Goal: Obtain resource: Download file/media

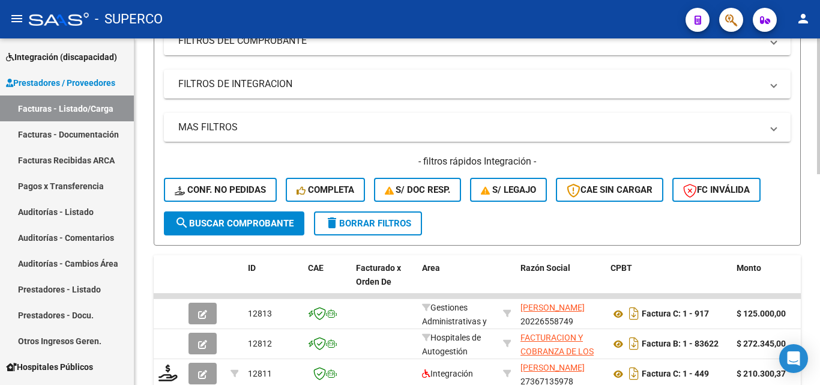
scroll to position [300, 0]
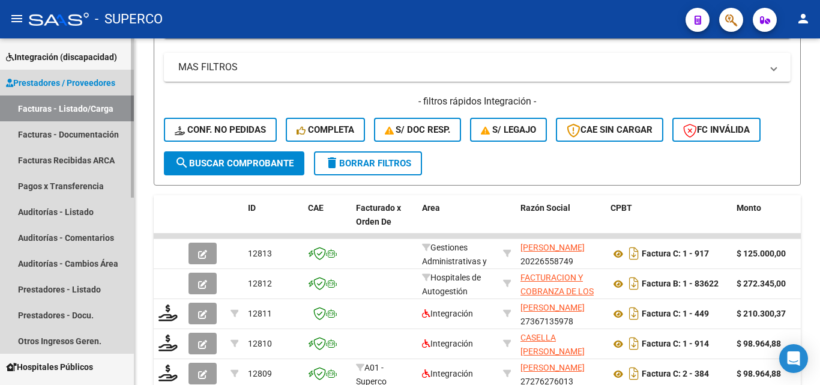
click at [59, 105] on link "Facturas - Listado/Carga" at bounding box center [67, 108] width 134 height 26
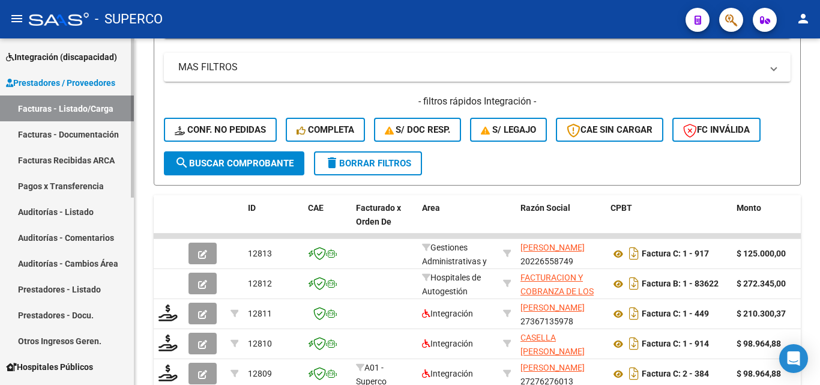
click at [74, 109] on link "Facturas - Listado/Carga" at bounding box center [67, 108] width 134 height 26
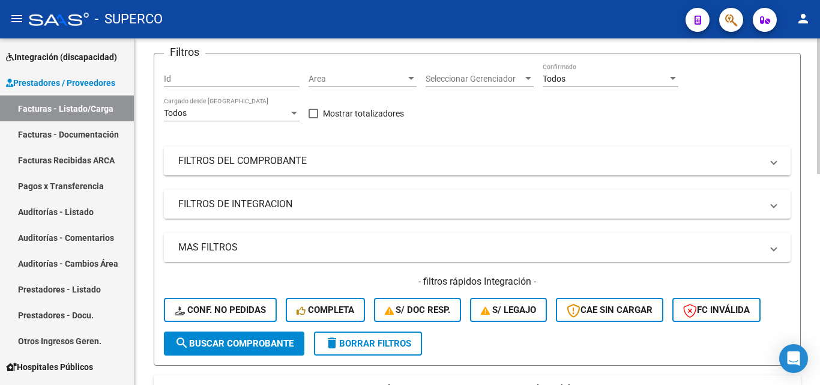
scroll to position [0, 0]
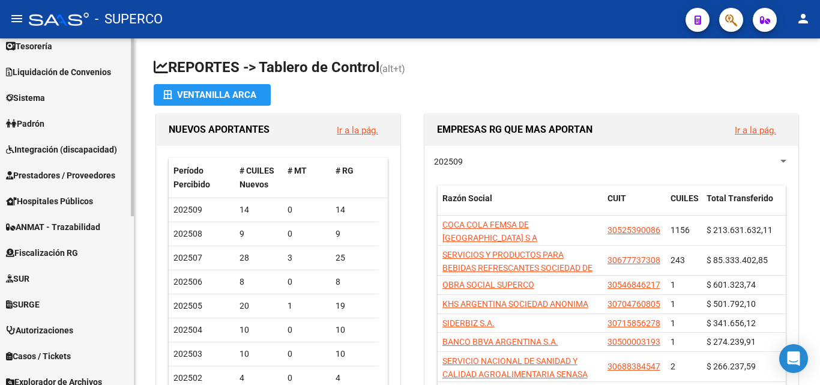
scroll to position [270, 0]
click at [50, 172] on span "Prestadores / Proveedores" at bounding box center [60, 174] width 109 height 13
click at [30, 178] on span "Prestadores / Proveedores" at bounding box center [60, 174] width 109 height 13
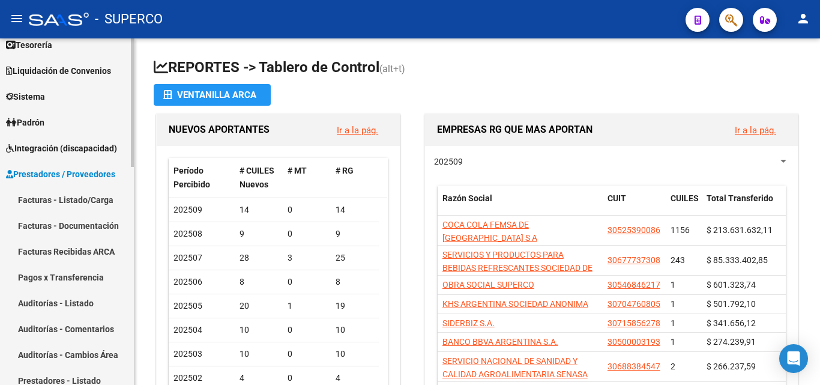
click at [39, 196] on link "Facturas - Listado/Carga" at bounding box center [67, 200] width 134 height 26
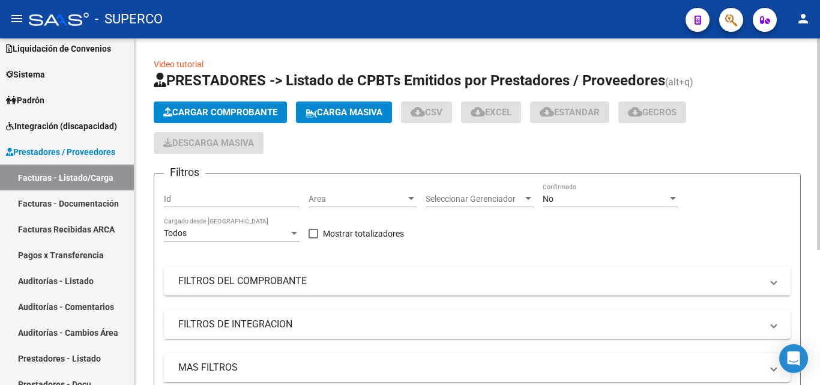
scroll to position [89, 0]
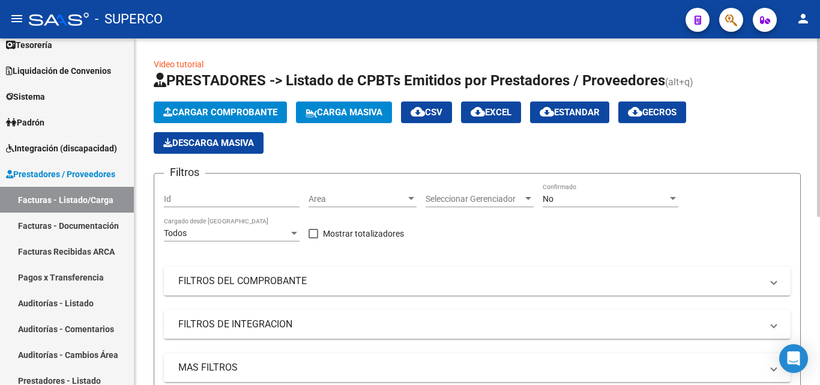
click at [549, 200] on span "No" at bounding box center [548, 199] width 11 height 10
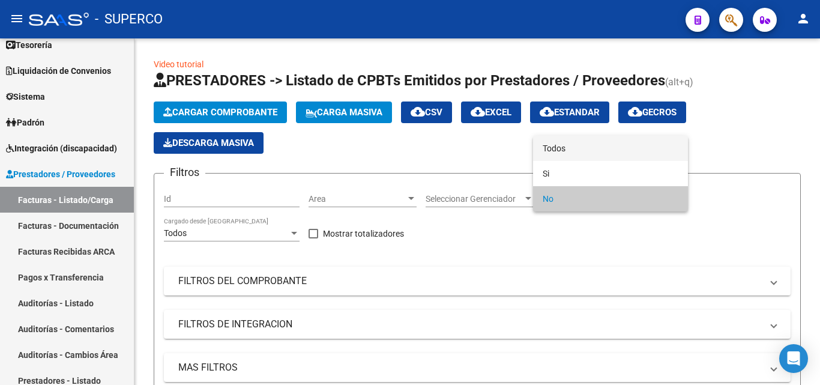
click at [552, 152] on span "Todos" at bounding box center [611, 148] width 136 height 25
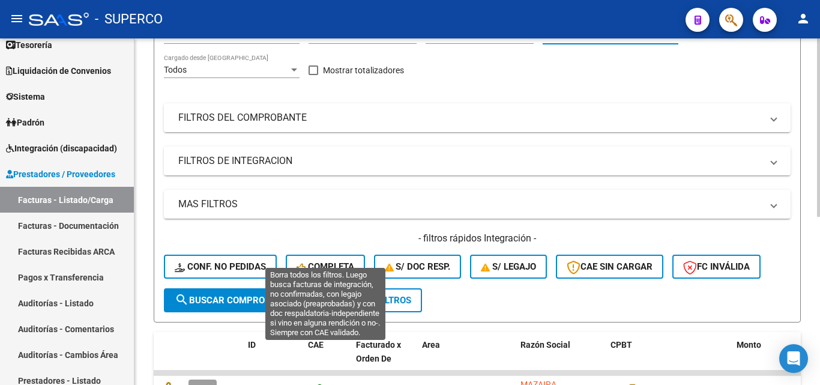
scroll to position [180, 0]
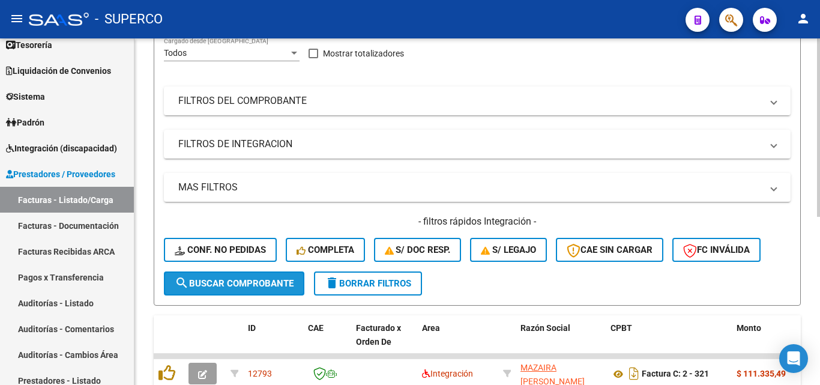
click at [234, 289] on button "search Buscar Comprobante" at bounding box center [234, 283] width 141 height 24
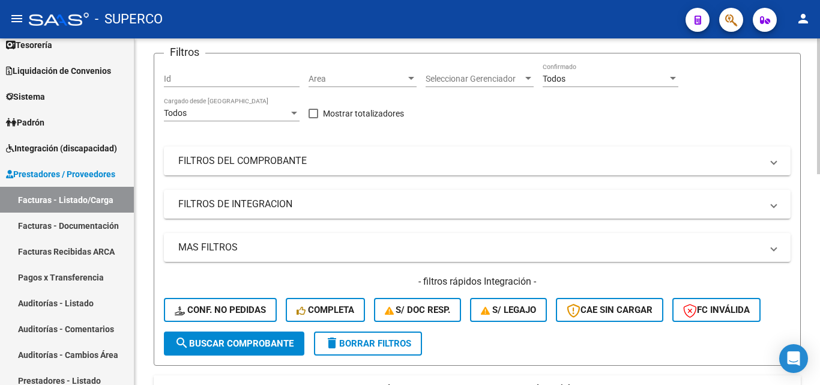
scroll to position [0, 0]
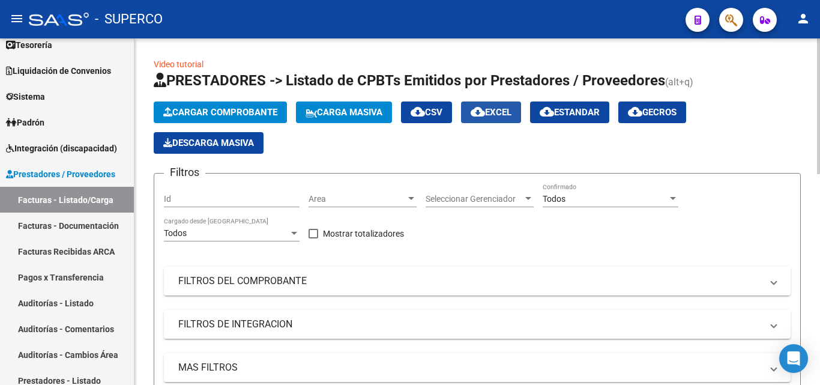
click at [512, 114] on span "cloud_download EXCEL" at bounding box center [491, 112] width 41 height 11
click at [184, 199] on input "Id" at bounding box center [232, 199] width 136 height 10
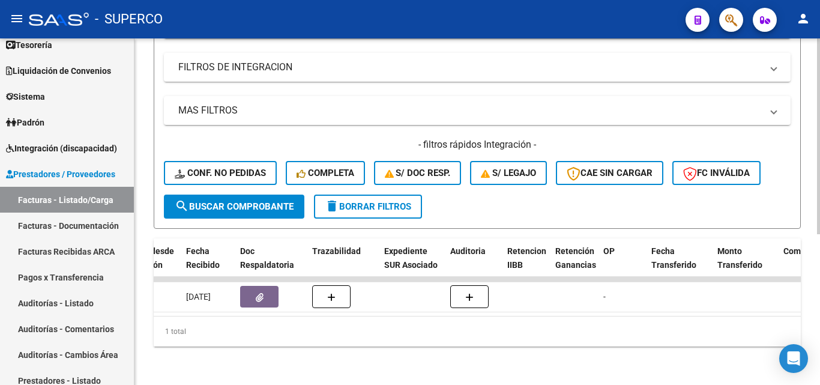
scroll to position [0, 728]
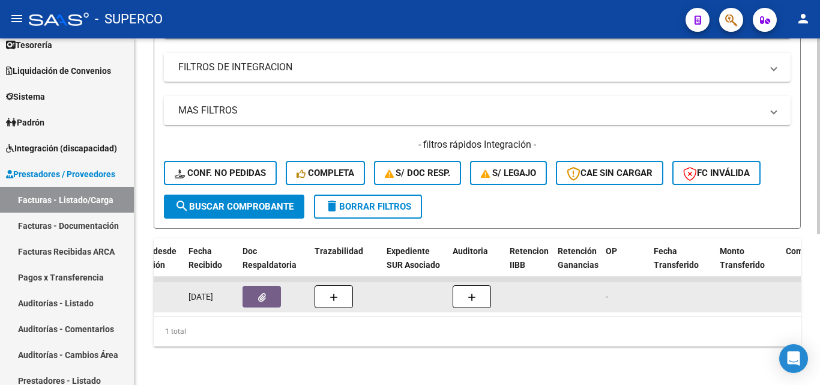
type input "12811"
click at [261, 293] on icon "button" at bounding box center [262, 297] width 8 height 9
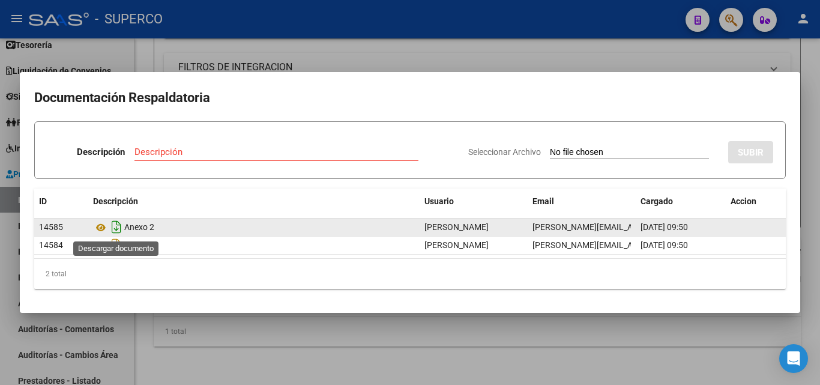
click at [112, 226] on icon "Descargar documento" at bounding box center [117, 226] width 16 height 19
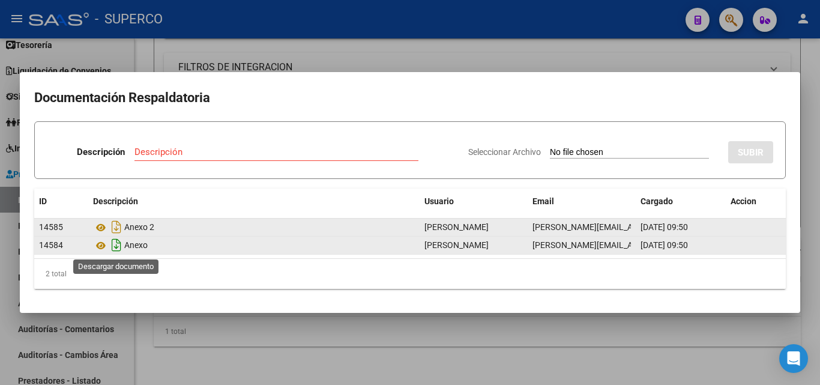
click at [118, 249] on icon "Descargar documento" at bounding box center [117, 244] width 16 height 19
click at [117, 246] on icon "Descargar documento" at bounding box center [117, 244] width 16 height 19
click at [114, 227] on icon "Descargar documento" at bounding box center [117, 226] width 16 height 19
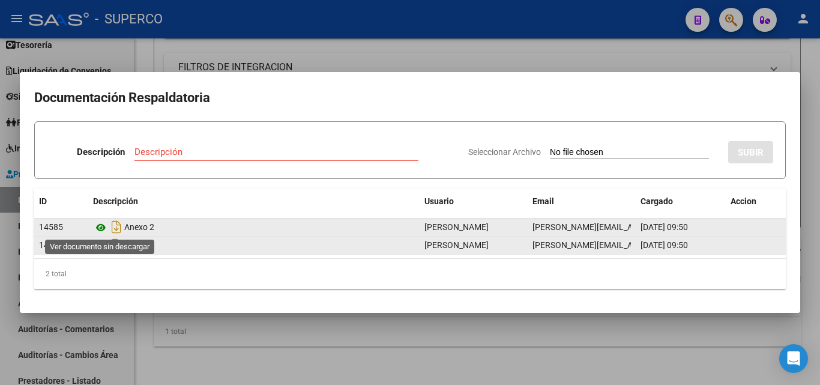
click at [103, 227] on icon at bounding box center [101, 227] width 16 height 14
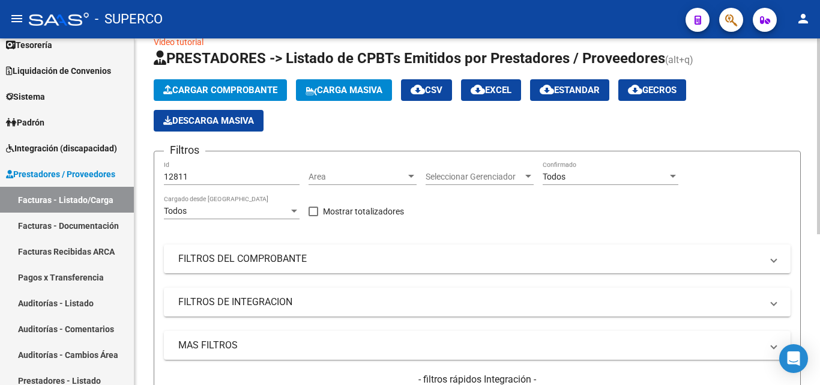
scroll to position [0, 0]
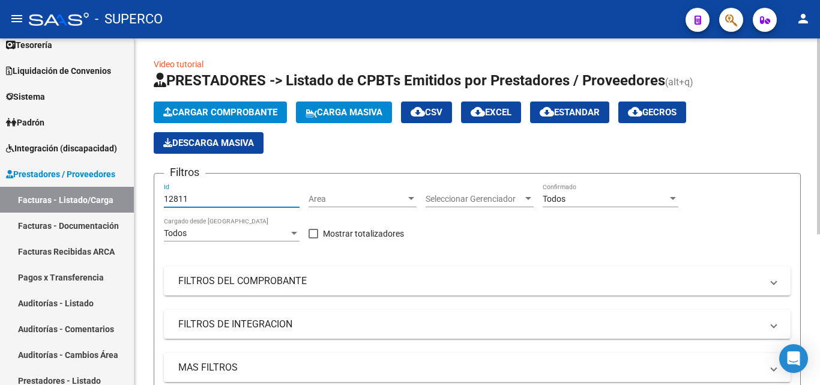
drag, startPoint x: 217, startPoint y: 201, endPoint x: 142, endPoint y: 200, distance: 75.1
click at [142, 200] on div "Video tutorial PRESTADORES -> Listado de CPBTs Emitidos por Prestadores / Prove…" at bounding box center [478, 340] width 686 height 604
paste input "695"
type input "12695"
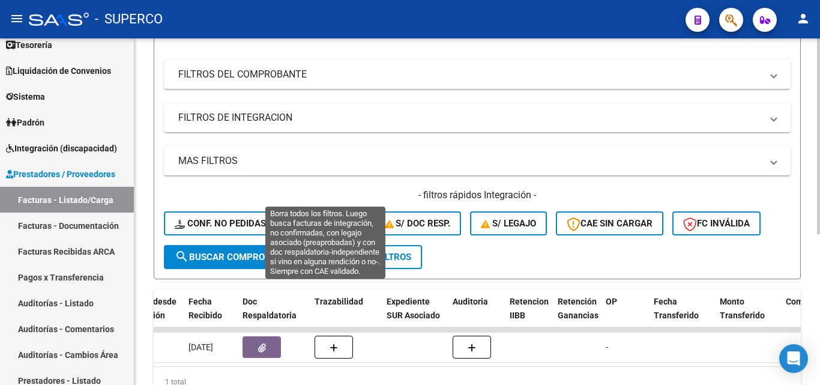
scroll to position [240, 0]
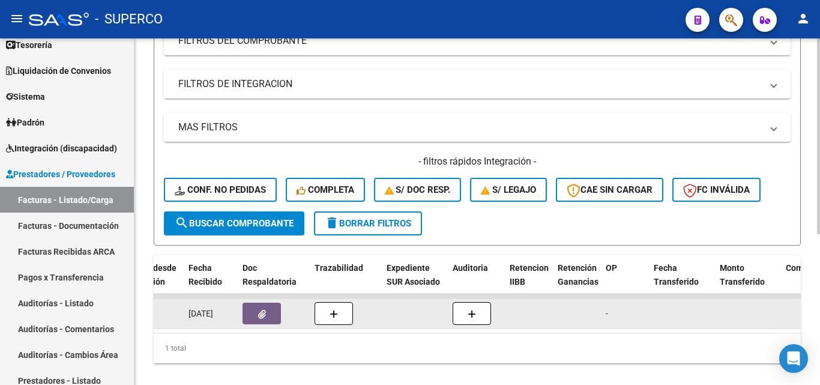
click at [261, 309] on span "button" at bounding box center [262, 313] width 8 height 11
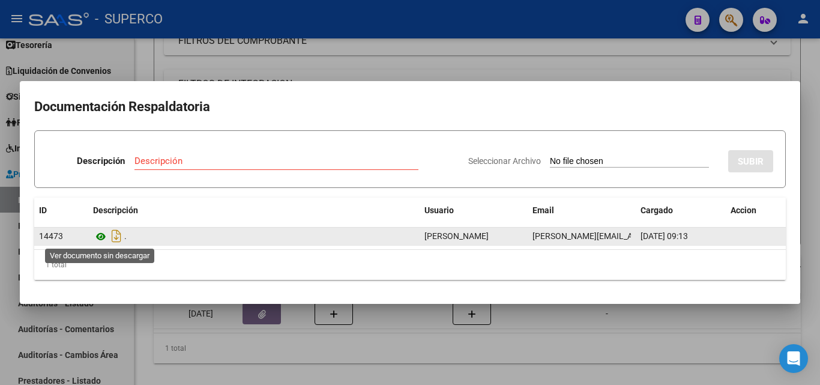
click at [102, 237] on icon at bounding box center [101, 236] width 16 height 14
